Goal: Task Accomplishment & Management: Manage account settings

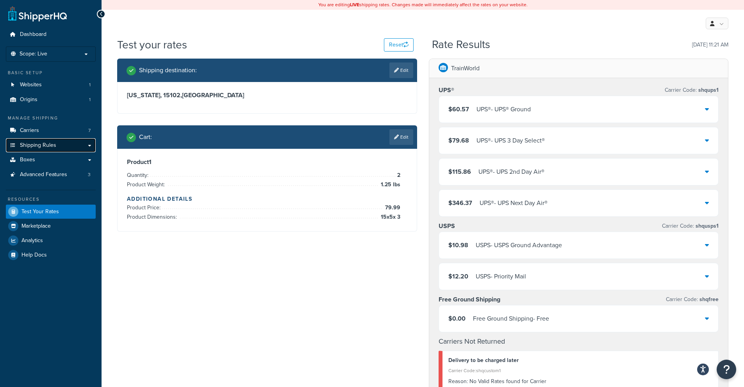
click at [40, 141] on link "Shipping Rules" at bounding box center [51, 145] width 90 height 14
click at [34, 134] on span "Carriers" at bounding box center [29, 130] width 19 height 7
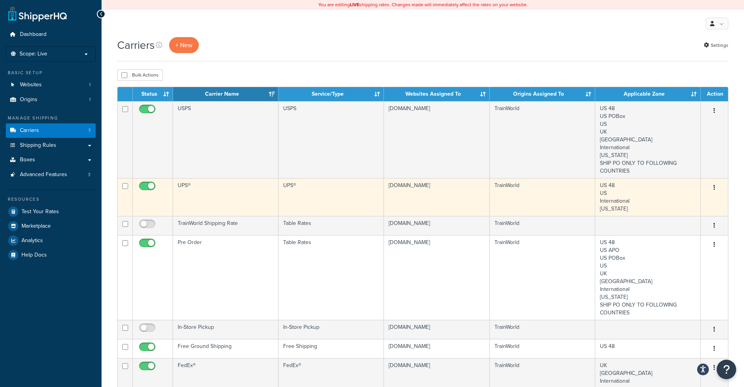
click at [150, 185] on input "checkbox" at bounding box center [147, 188] width 21 height 10
checkbox input "false"
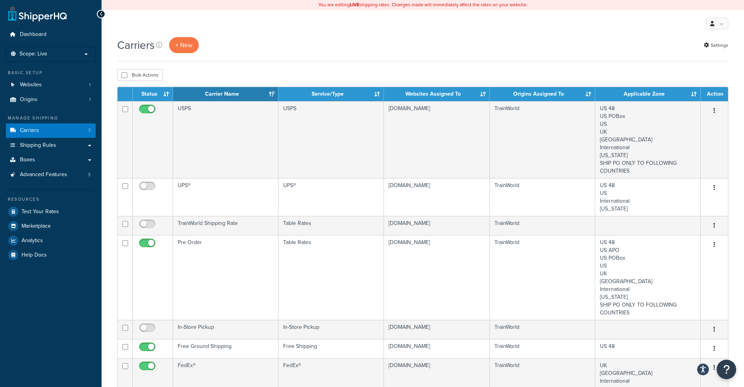
click at [549, 34] on div "My Profile Billing Global Settings Contact Us Logout" at bounding box center [423, 23] width 642 height 27
click at [39, 128] on link "Carriers 7" at bounding box center [51, 130] width 90 height 14
